Goal: Find specific page/section: Find specific page/section

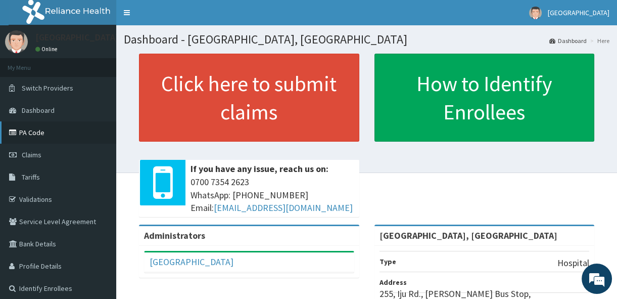
click at [76, 137] on link "PA Code" at bounding box center [58, 132] width 116 height 22
click at [32, 154] on span "Claims" at bounding box center [32, 154] width 20 height 9
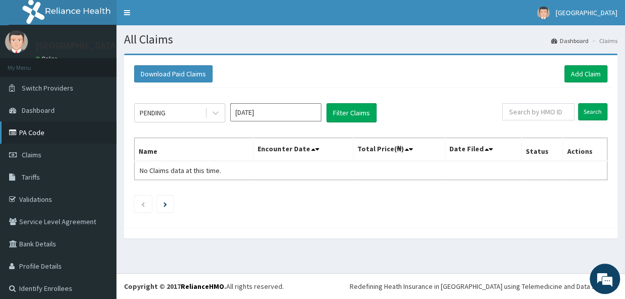
click at [31, 128] on link "PA Code" at bounding box center [58, 132] width 116 height 22
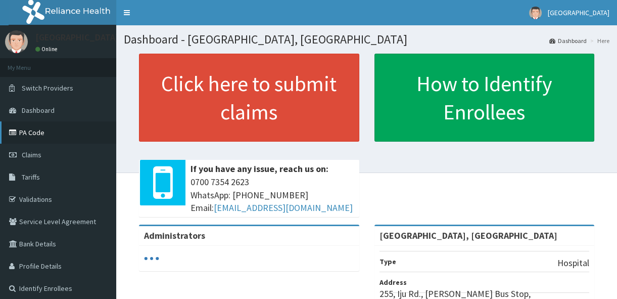
click at [42, 132] on link "PA Code" at bounding box center [58, 132] width 116 height 22
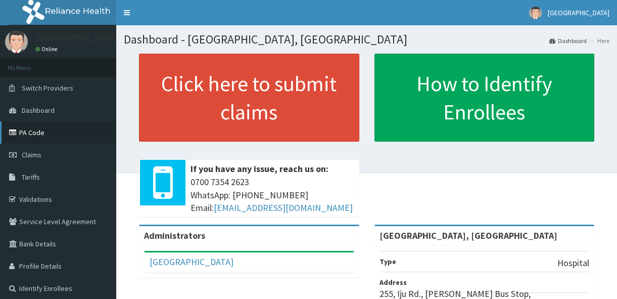
click at [35, 135] on link "PA Code" at bounding box center [58, 132] width 116 height 22
click at [40, 131] on link "PA Code" at bounding box center [58, 132] width 116 height 22
click at [40, 132] on link "PA Code" at bounding box center [58, 132] width 116 height 22
